Goal: Transaction & Acquisition: Purchase product/service

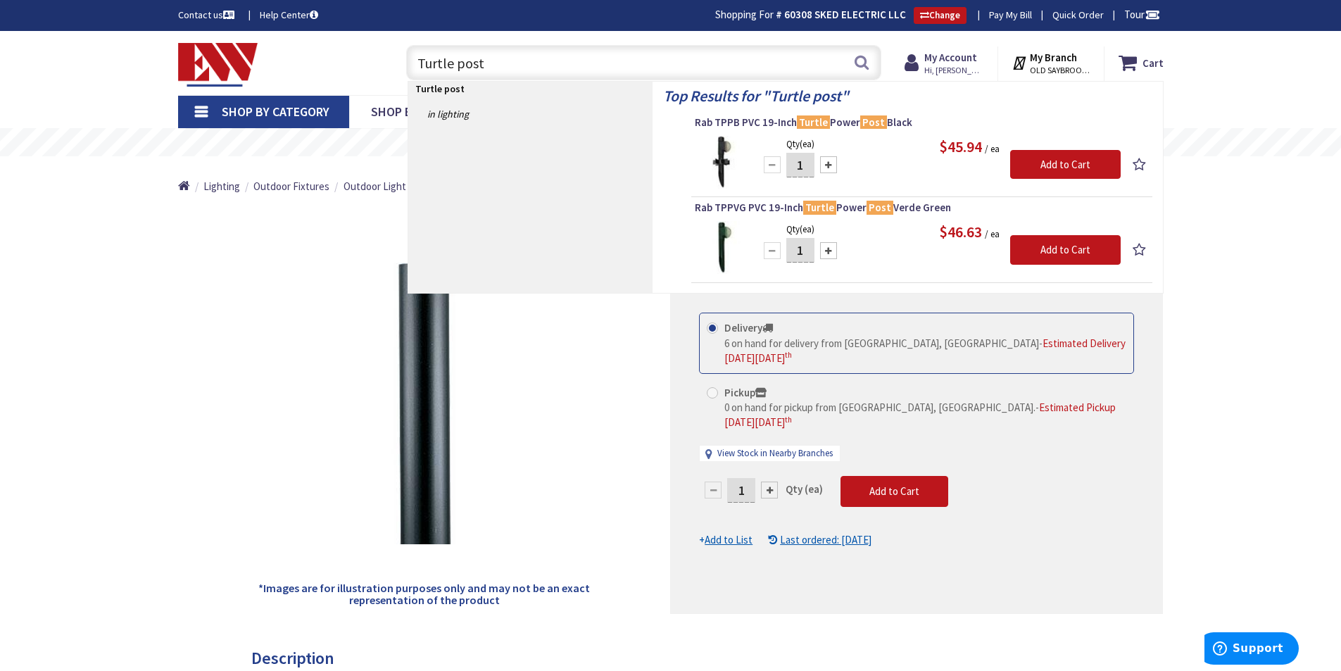
click at [600, 66] on input "Turtle post" at bounding box center [643, 62] width 475 height 35
type input "T"
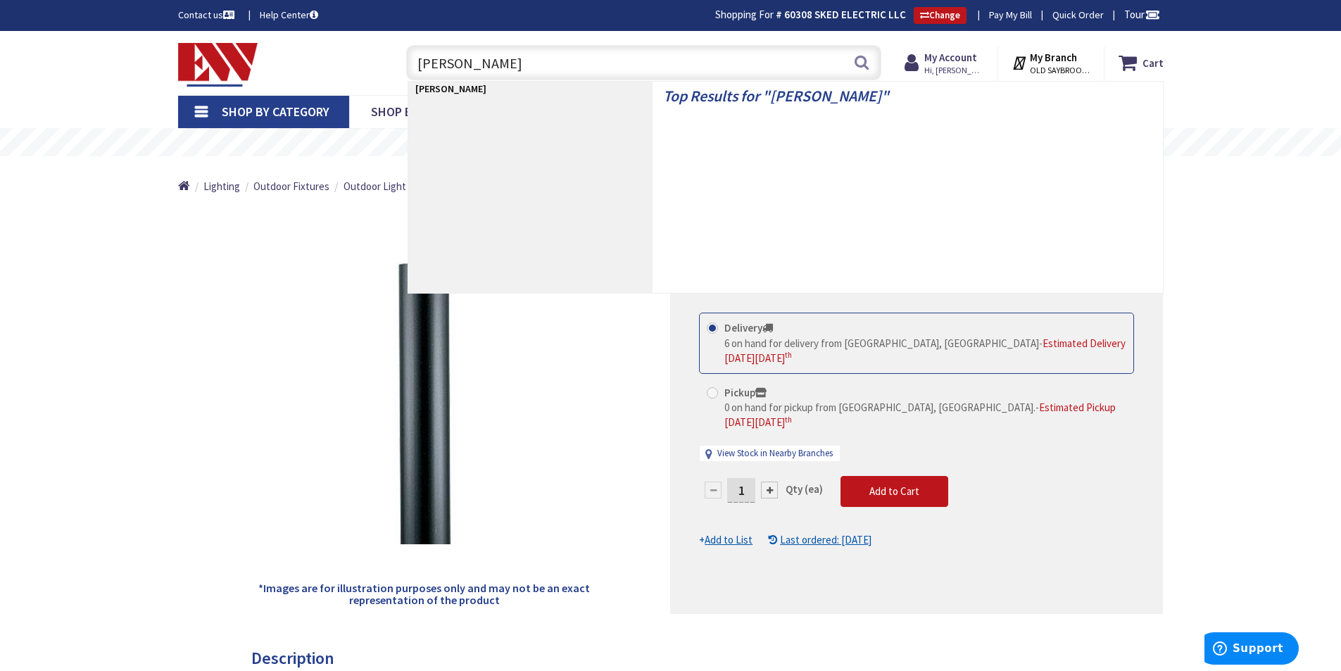
type input "Kidde"
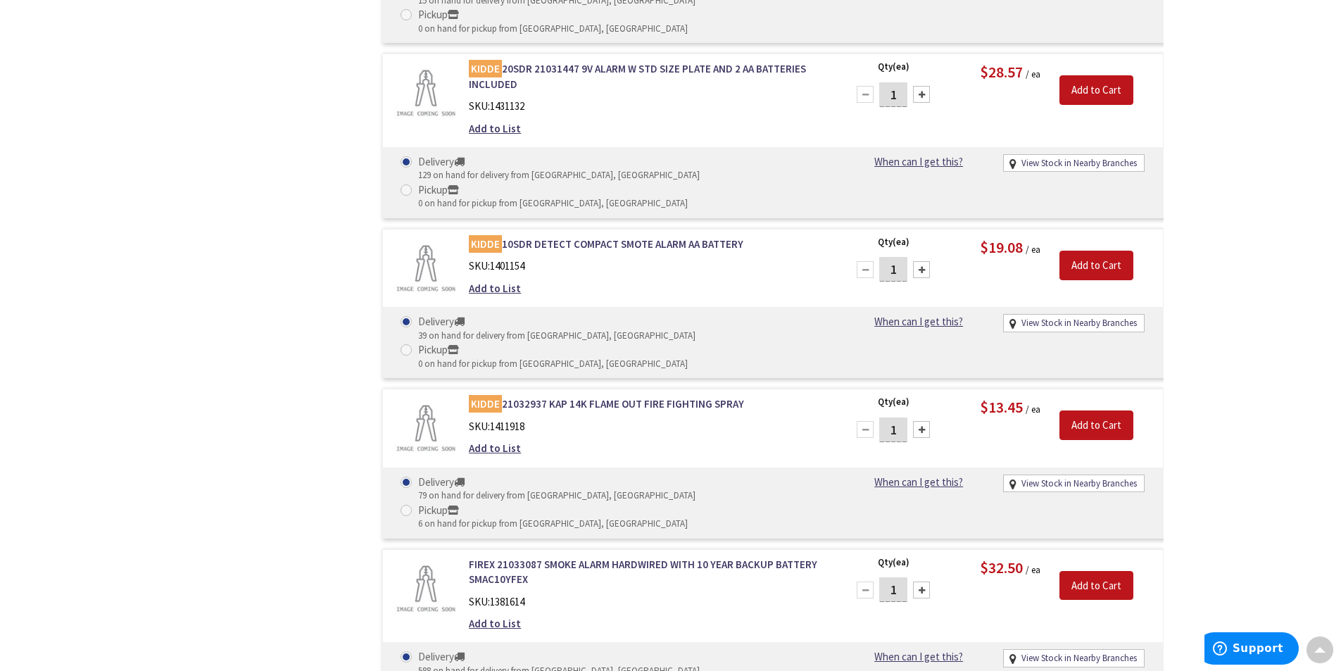
scroll to position [900, 0]
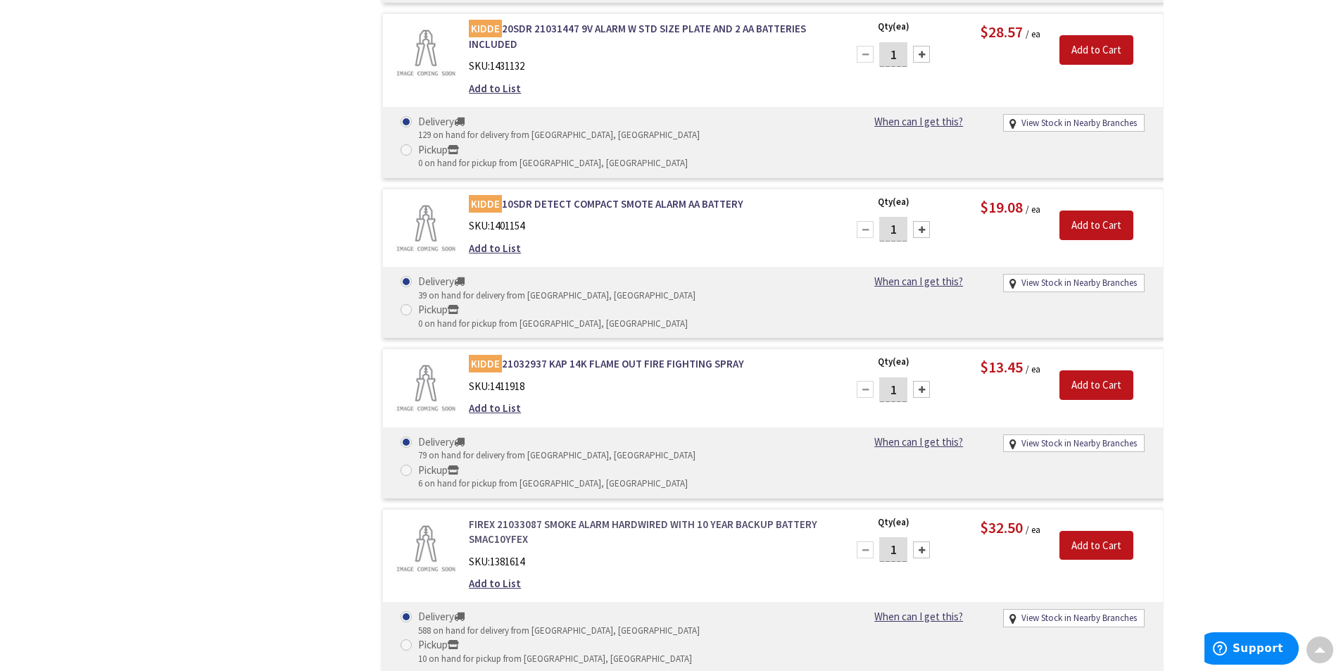
click at [597, 517] on link "FIREX 21033087 SMOKE ALARM HARDWIRED WITH 10 YEAR BACKUP BATTERY SMAC10YFEX" at bounding box center [648, 532] width 358 height 30
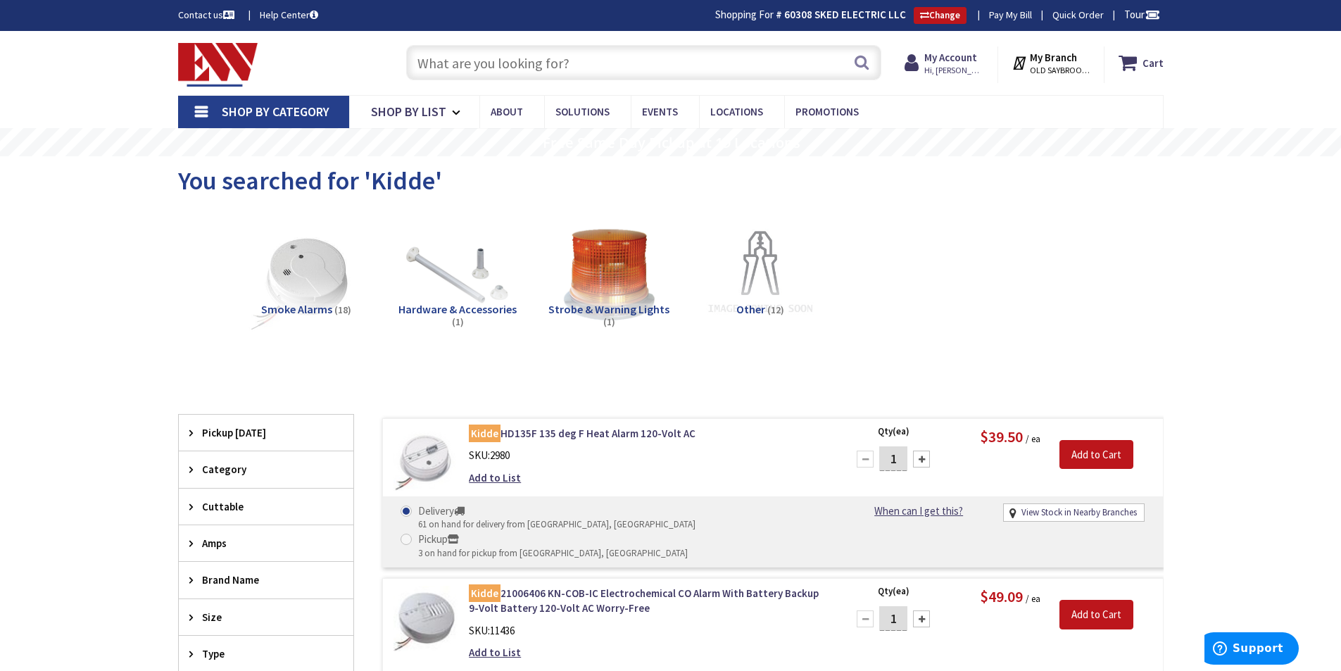
click at [562, 64] on input "text" at bounding box center [643, 62] width 475 height 35
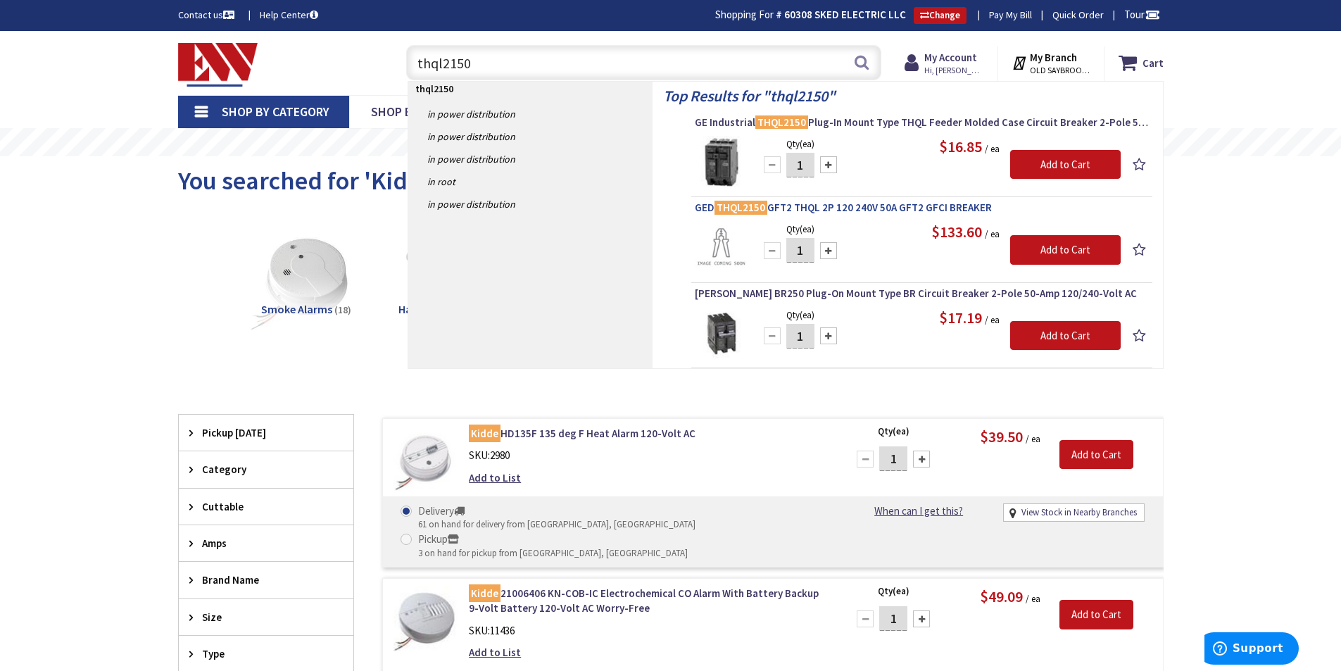
type input "thql2150"
click at [845, 206] on span "GED THQL2150 GFT2 THQL 2P 120 240V 50A GFT2 GFCI BREAKER" at bounding box center [922, 208] width 454 height 14
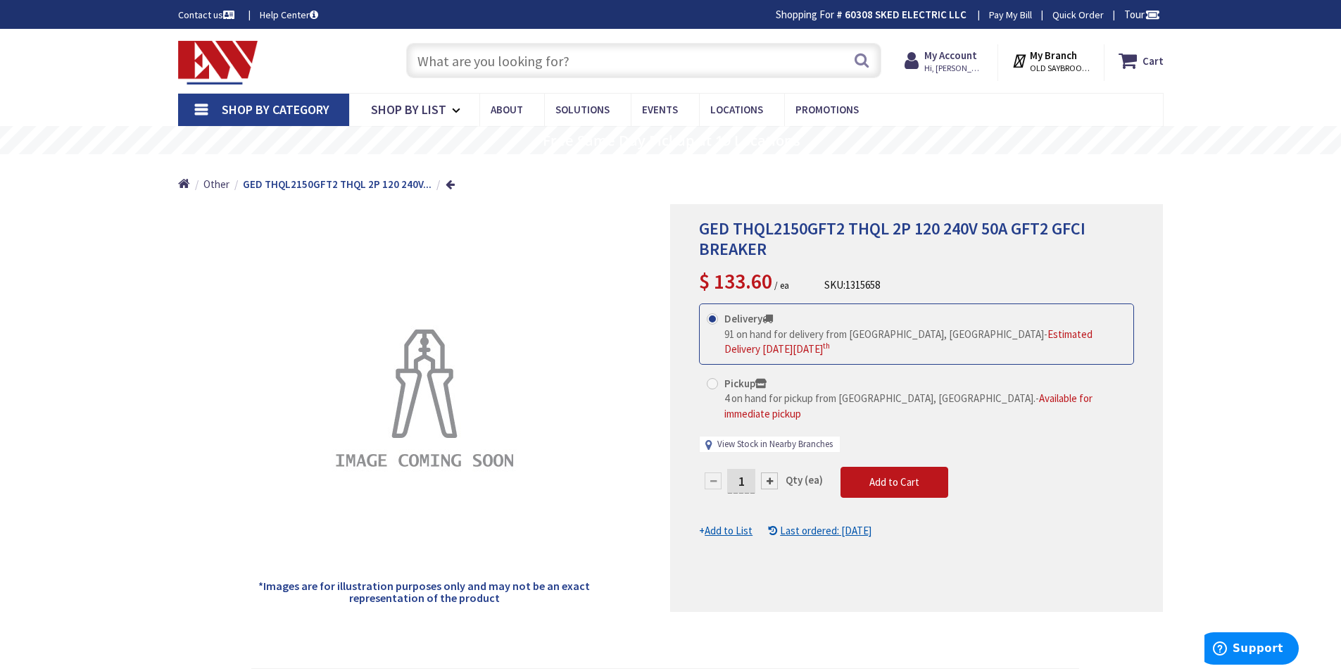
click at [745, 438] on link "View Stock in Nearby Branches" at bounding box center [774, 444] width 115 height 13
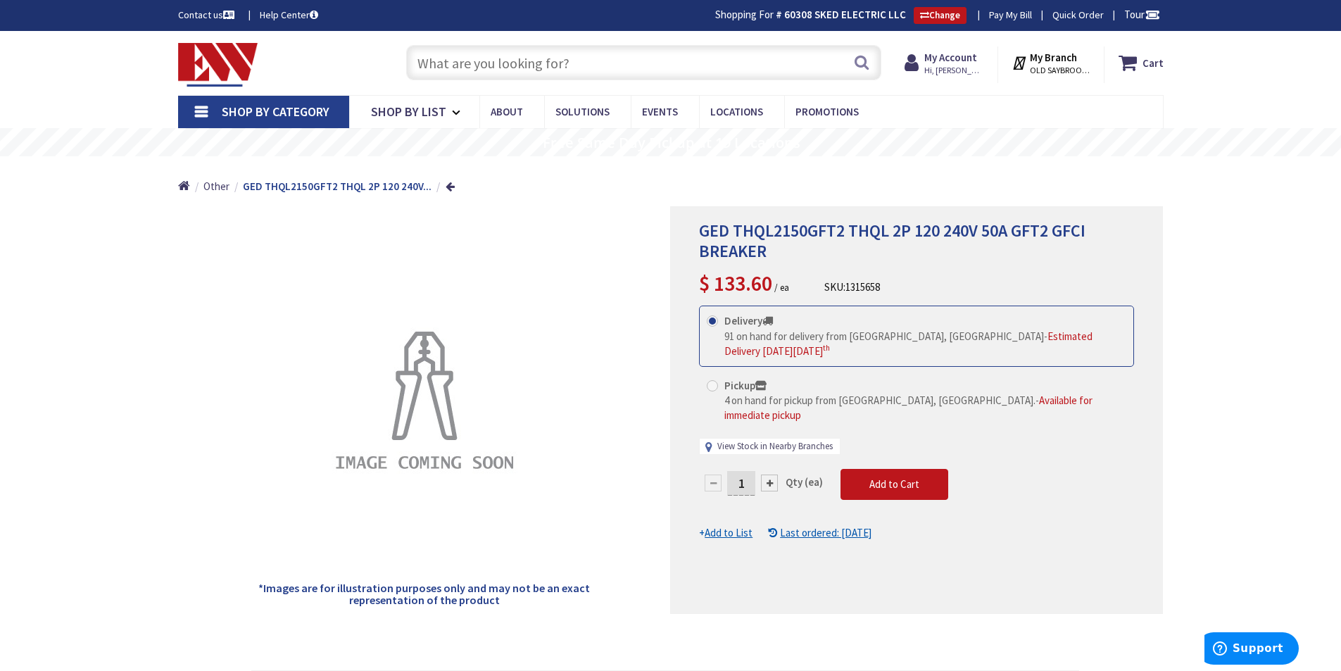
click at [745, 440] on link "View Stock in Nearby Branches" at bounding box center [774, 446] width 115 height 13
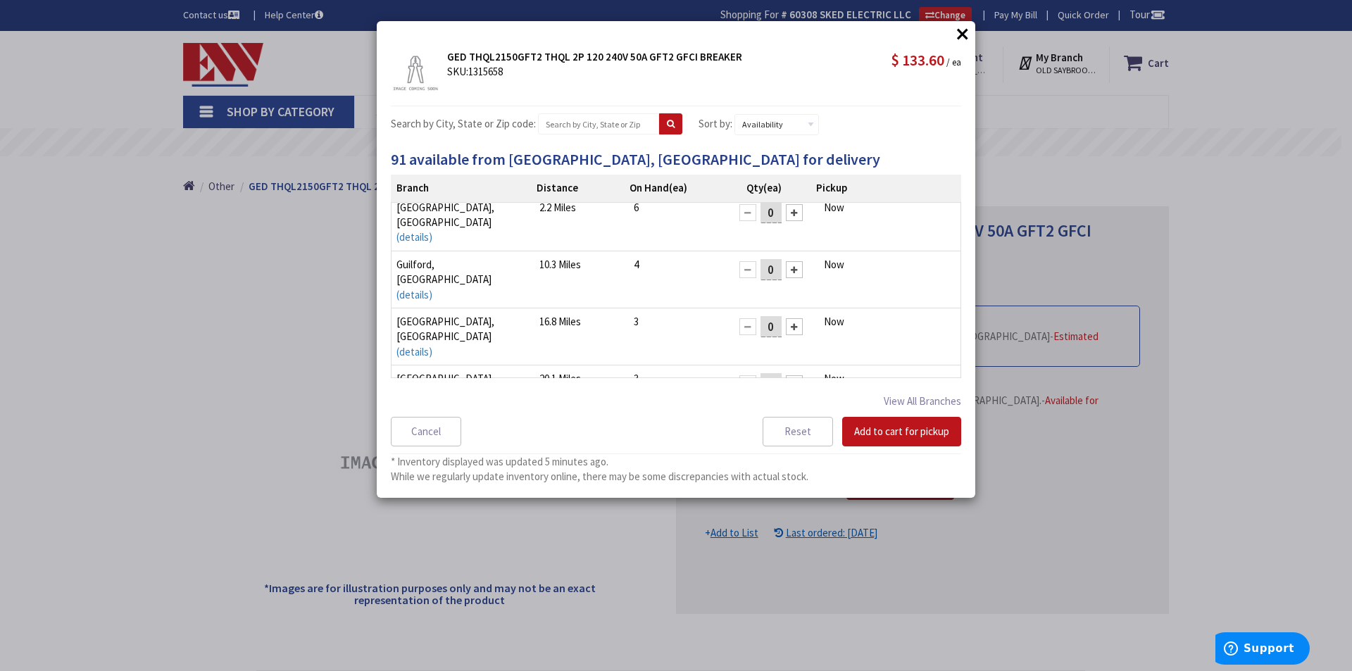
scroll to position [11, 0]
click at [912, 400] on button "View All Branches" at bounding box center [922, 401] width 77 height 18
select select "data-availability"
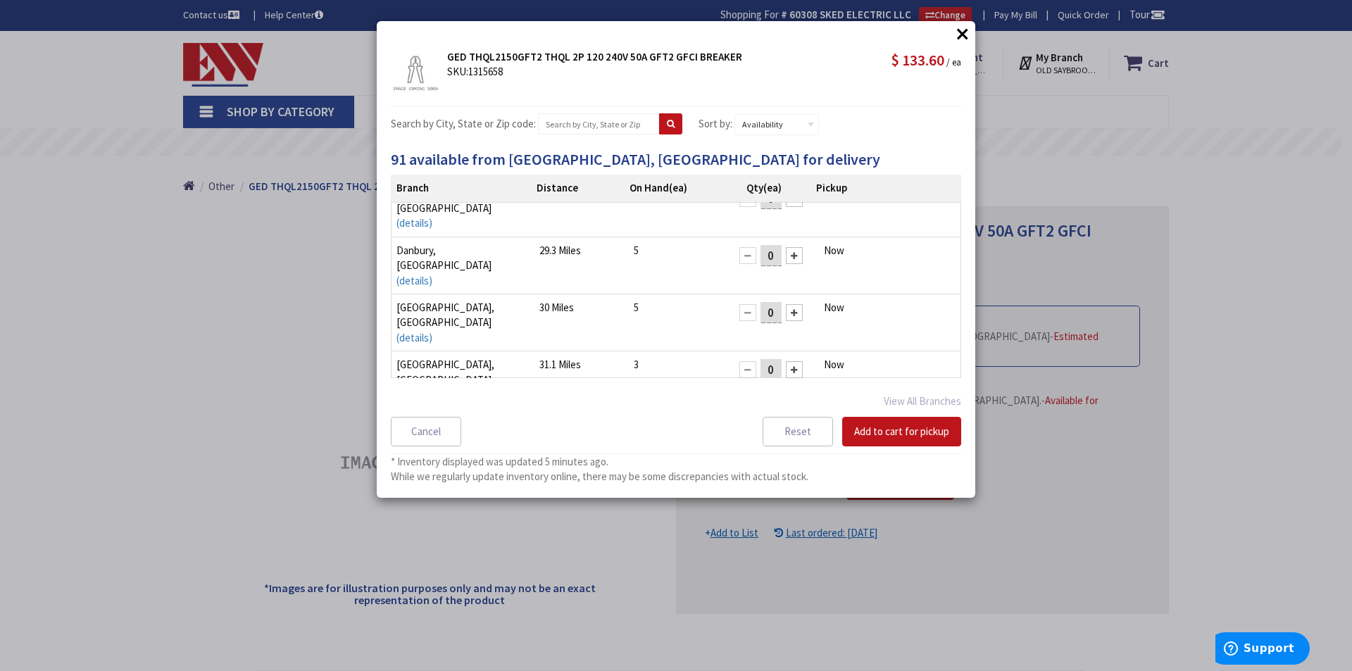
click at [791, 648] on div at bounding box center [794, 656] width 17 height 17
click at [899, 432] on button "Add to cart for pickup" at bounding box center [901, 432] width 119 height 30
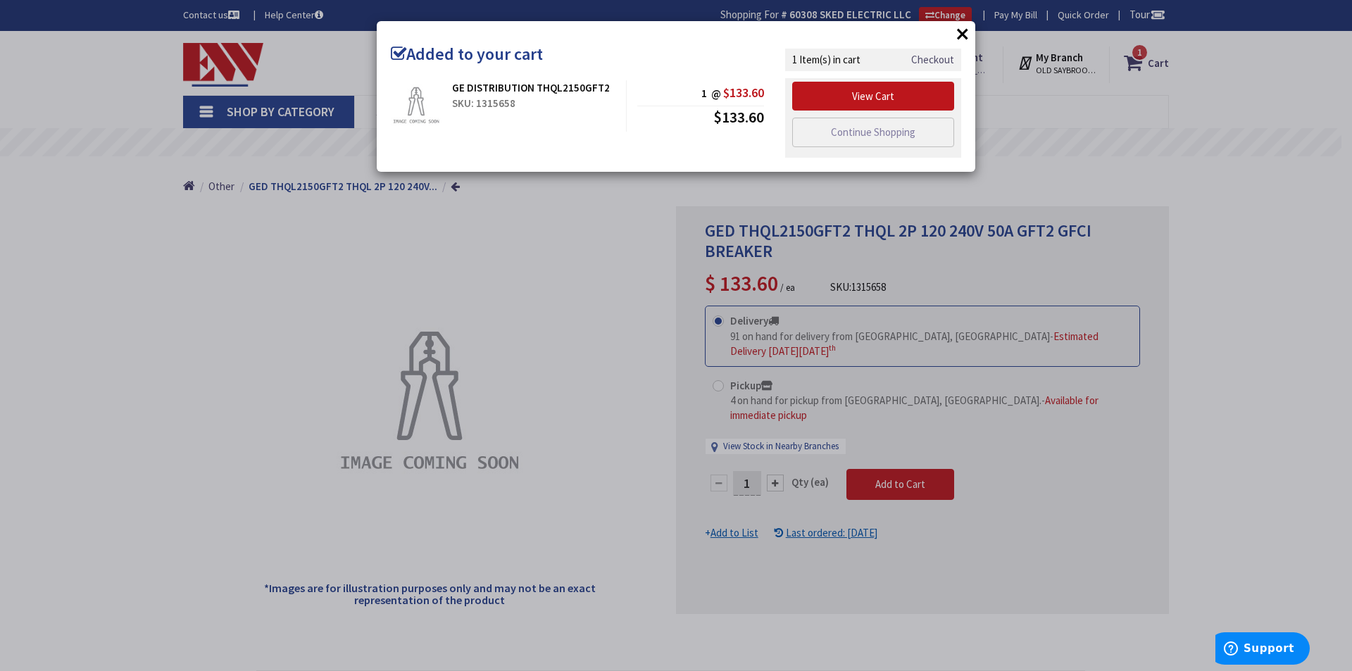
click at [929, 59] on link "Checkout" at bounding box center [932, 59] width 43 height 15
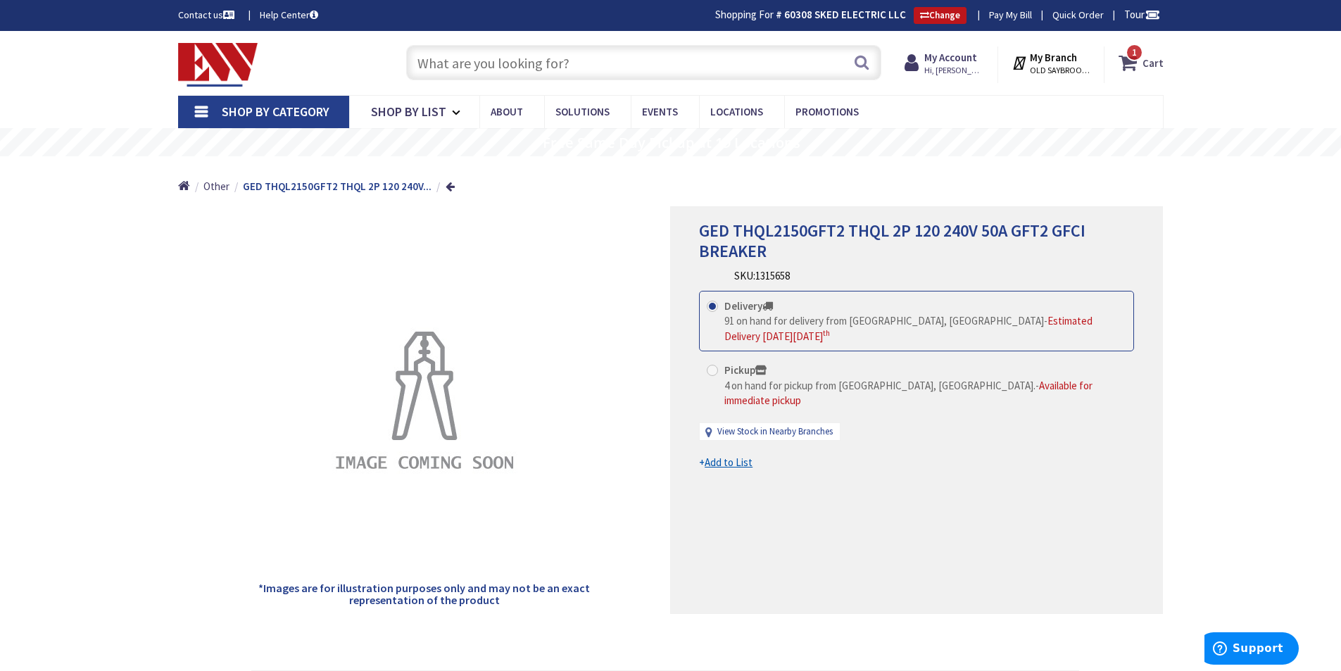
click at [1129, 59] on icon at bounding box center [1131, 62] width 24 height 25
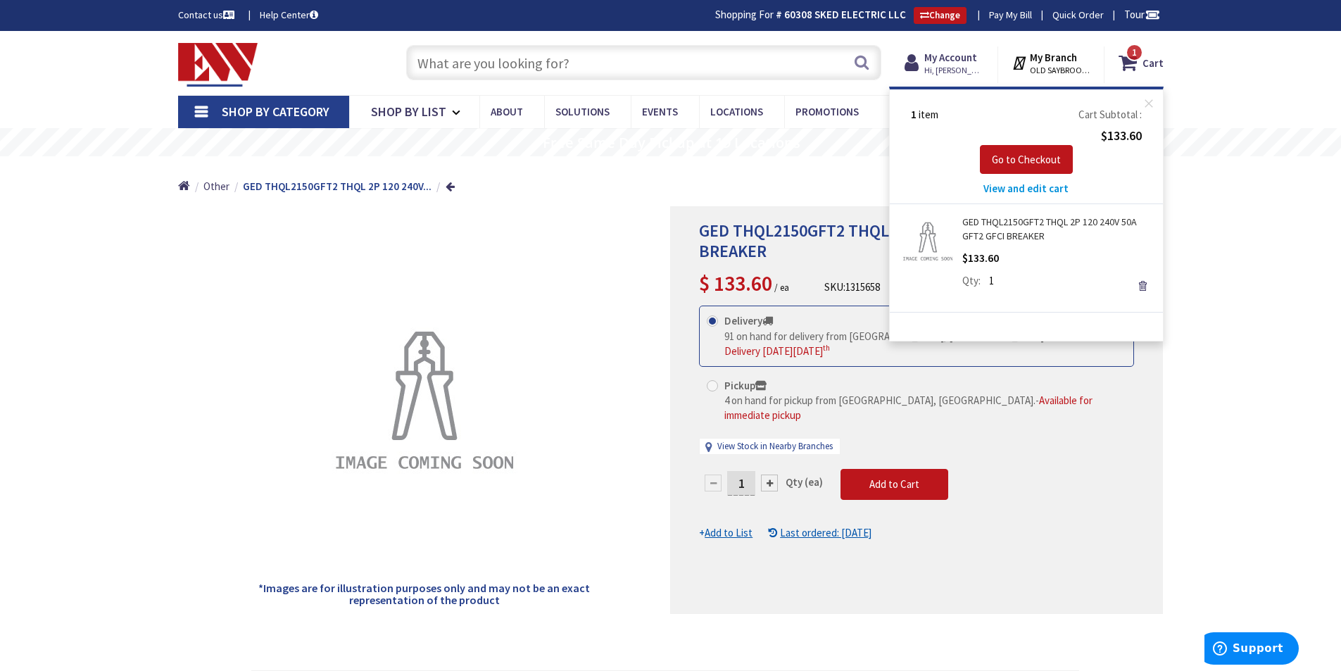
click at [1026, 188] on span "View and edit cart" at bounding box center [1026, 188] width 85 height 13
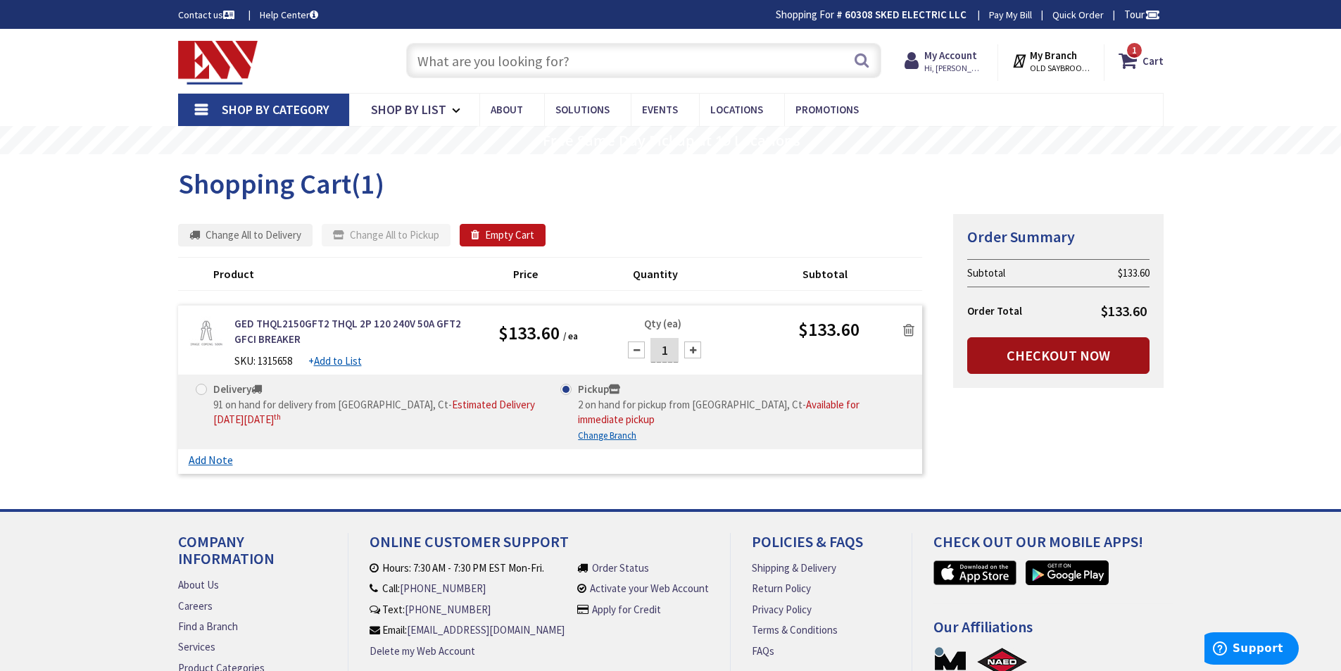
click at [1049, 354] on link "Checkout Now" at bounding box center [1058, 355] width 182 height 37
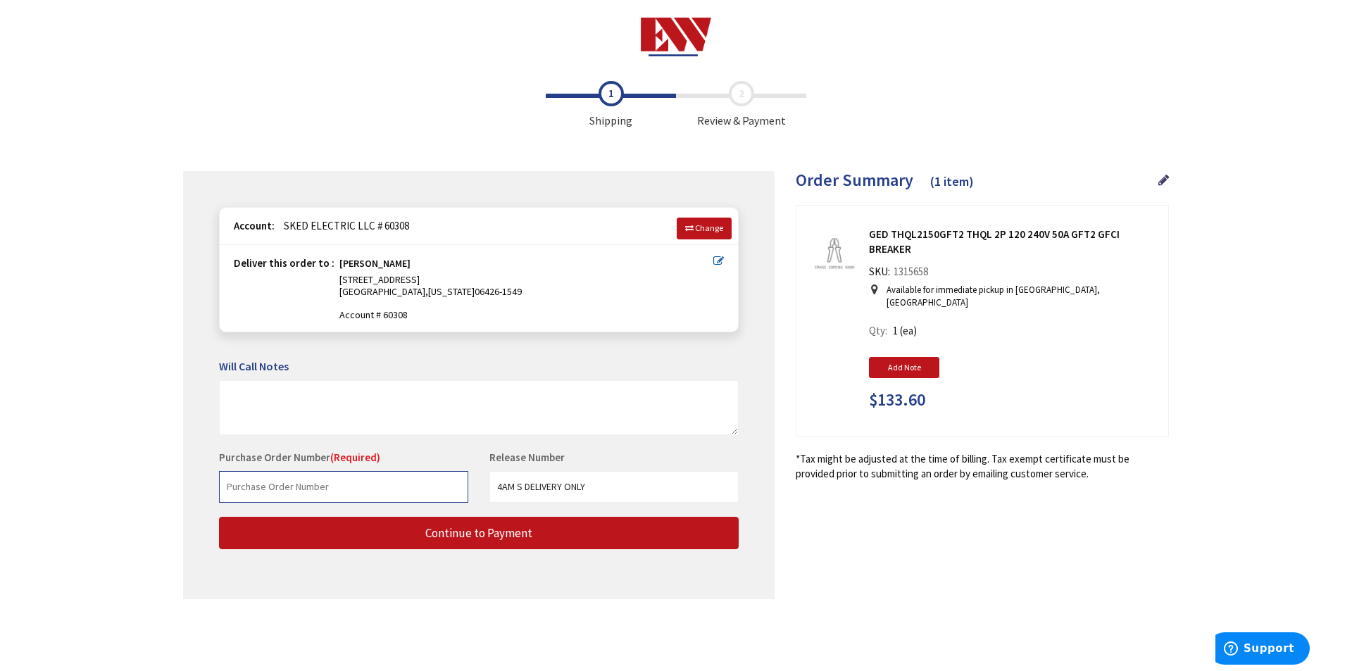
click at [352, 485] on input "text" at bounding box center [343, 487] width 249 height 32
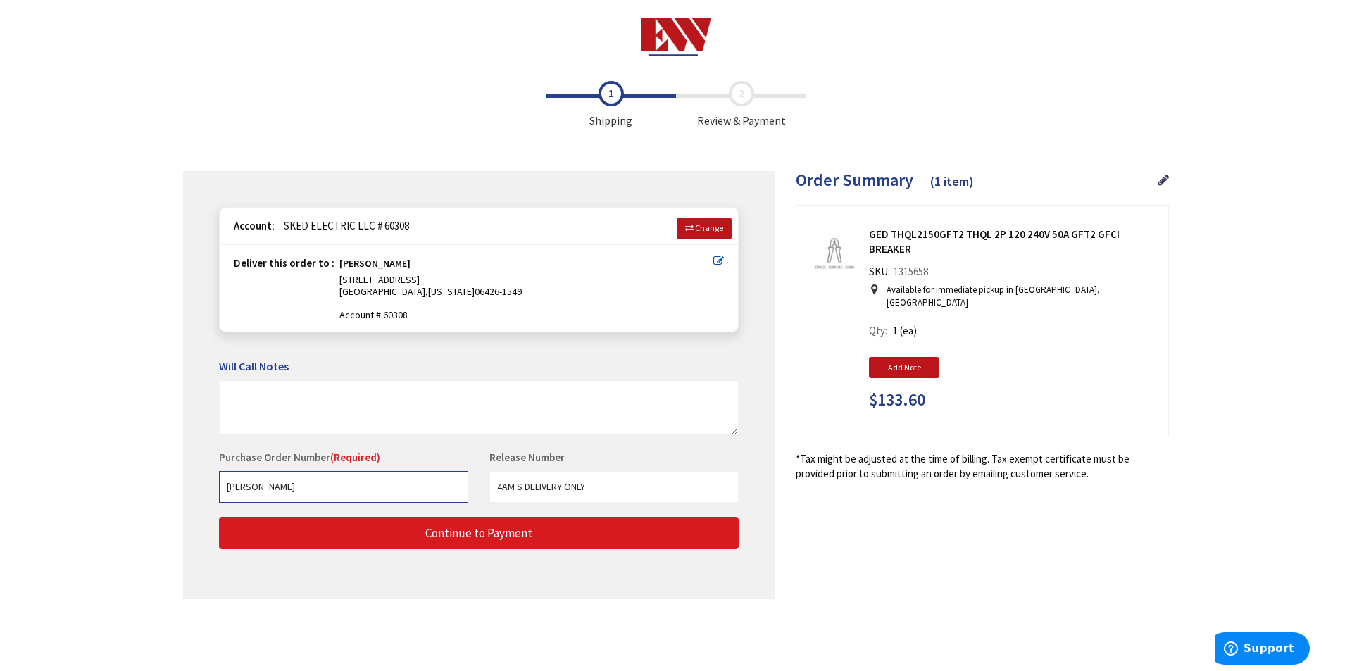
type input "Janice"
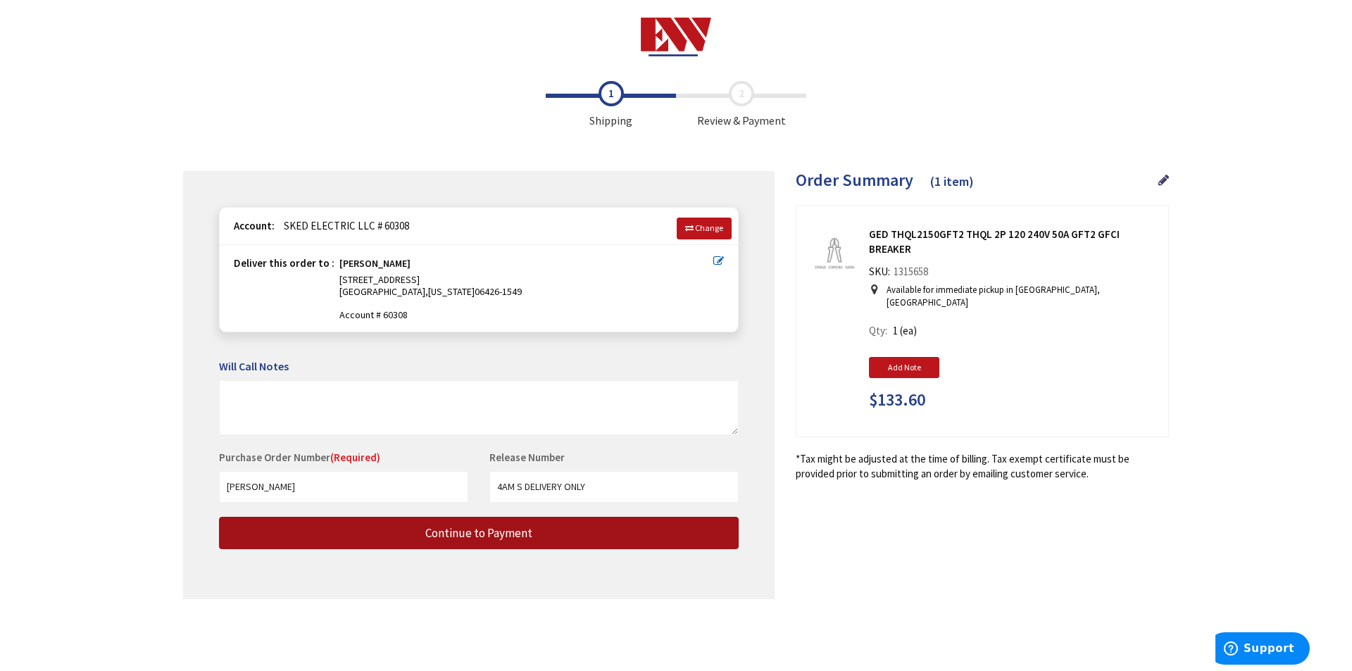
click at [458, 533] on span "Continue to Payment" at bounding box center [478, 532] width 107 height 15
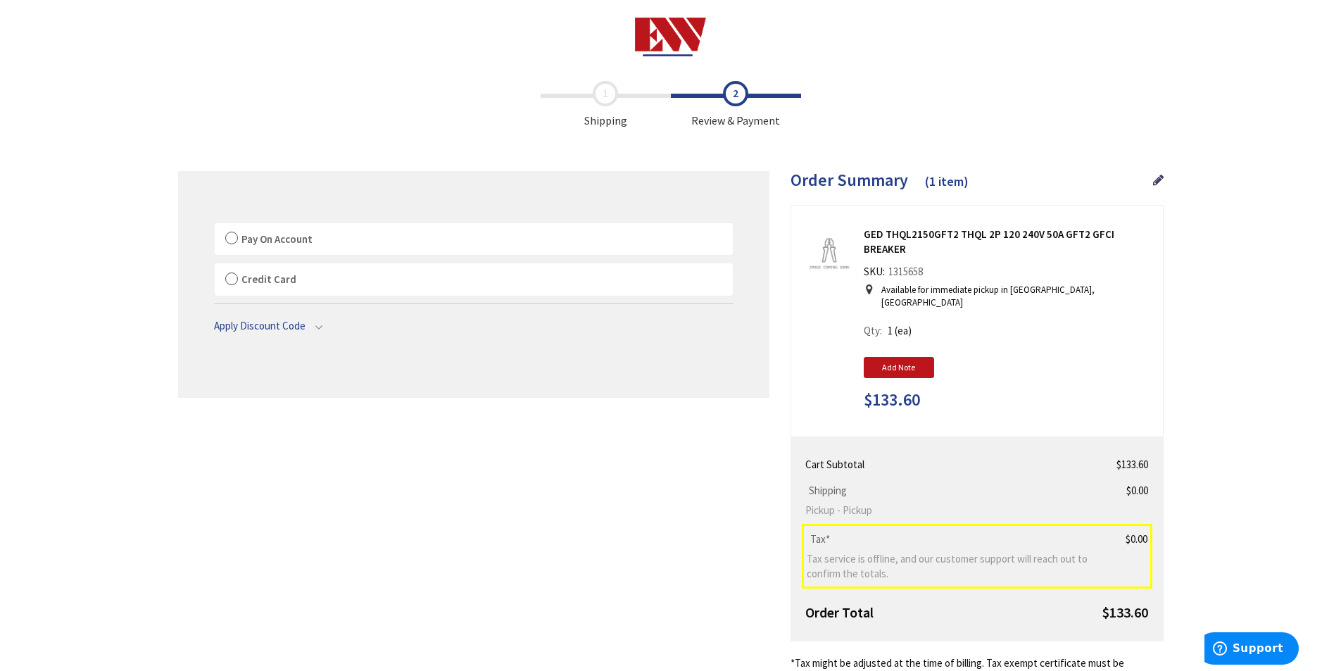
click at [232, 235] on label "Pay On Account" at bounding box center [474, 239] width 518 height 32
click at [215, 226] on input "Pay On Account" at bounding box center [215, 226] width 0 height 0
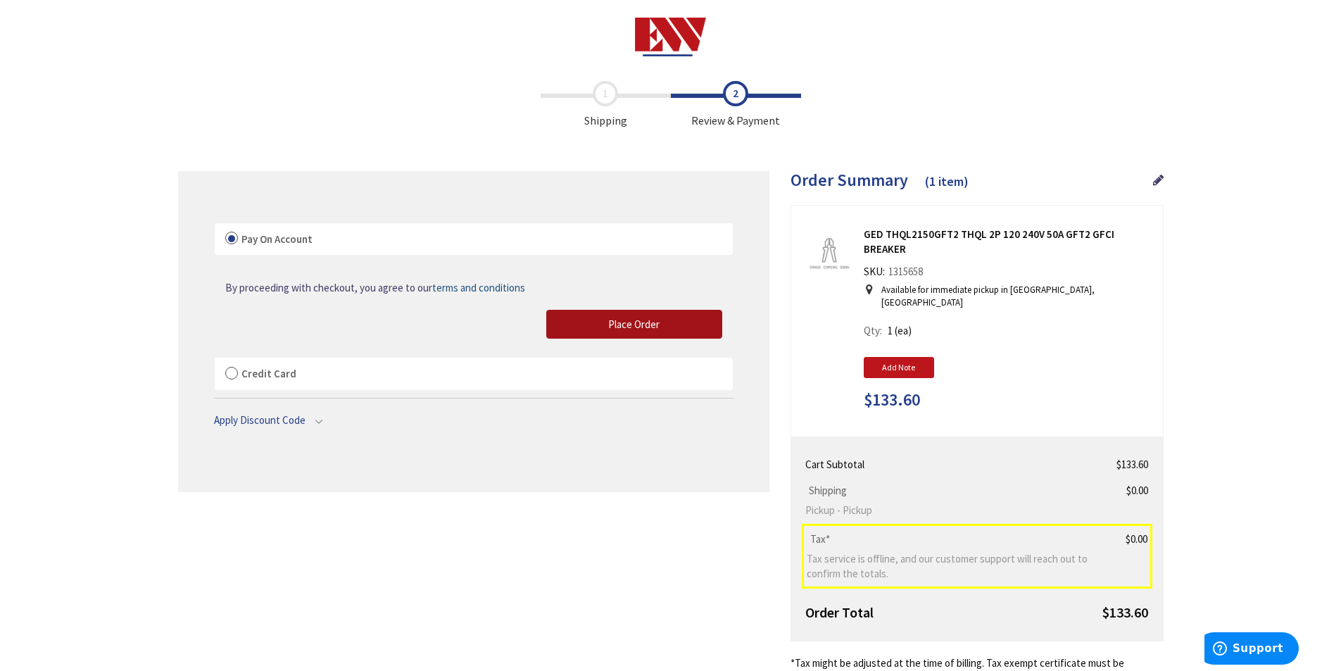
click at [639, 324] on span "Place Order" at bounding box center [633, 324] width 51 height 13
